Goal: Transaction & Acquisition: Subscribe to service/newsletter

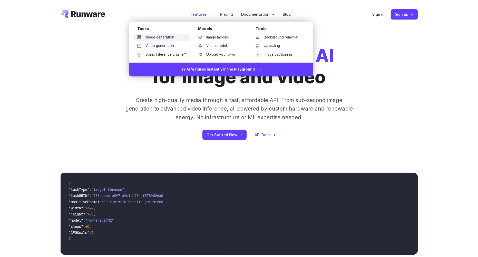
click at [167, 37] on link "Image generation" at bounding box center [161, 38] width 57 height 8
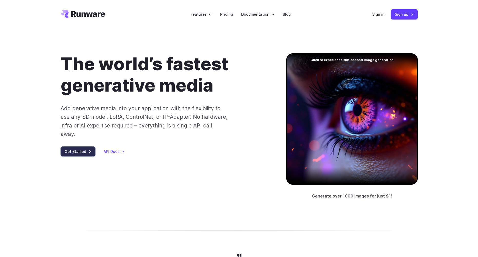
click at [84, 147] on link "Get Started" at bounding box center [78, 152] width 35 height 10
